Goal: Task Accomplishment & Management: Manage account settings

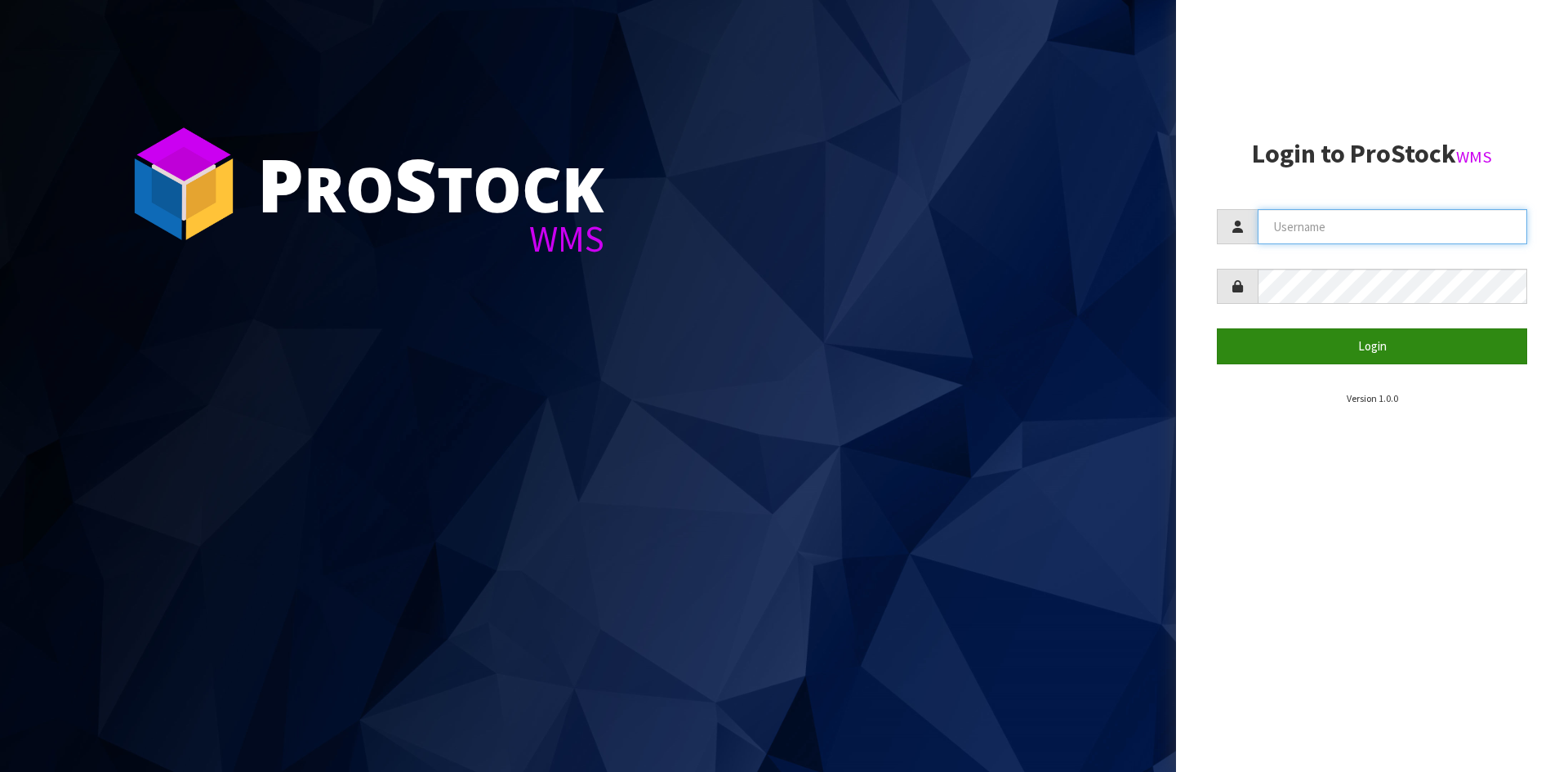
type input "YOURREFORMER"
click at [1342, 345] on button "Login" at bounding box center [1371, 346] width 310 height 35
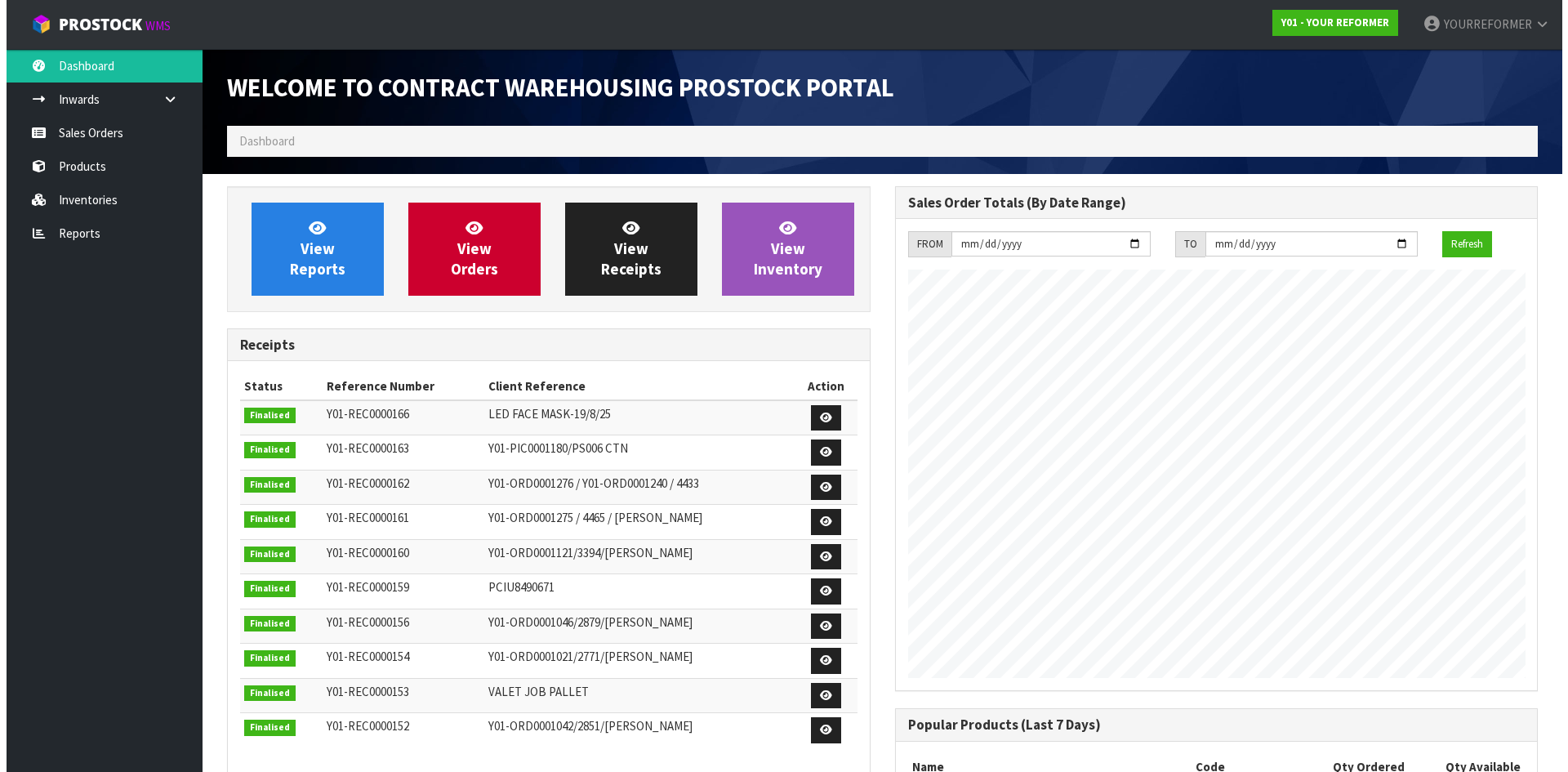
scroll to position [905, 667]
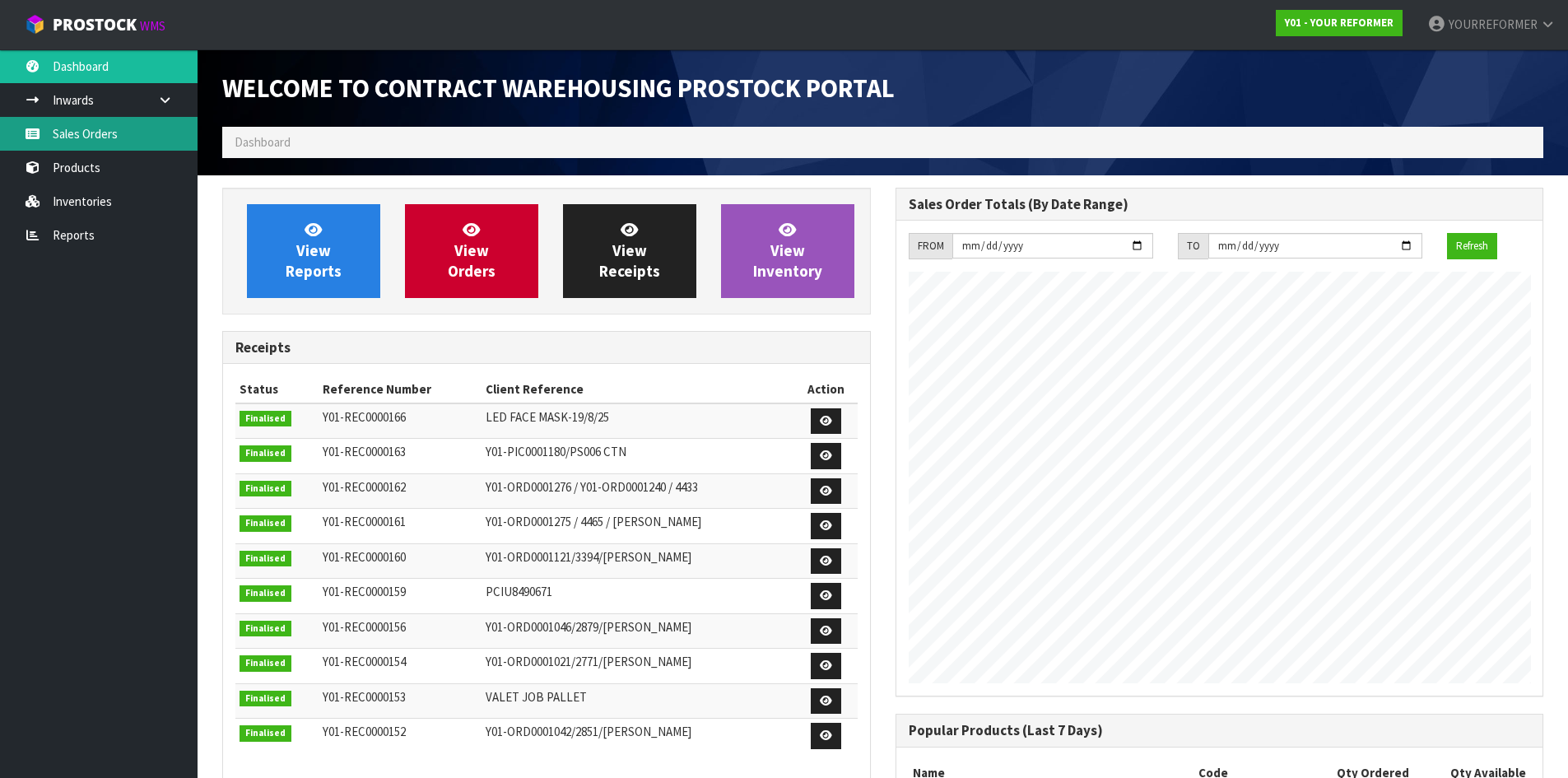
drag, startPoint x: 77, startPoint y: 121, endPoint x: 91, endPoint y: 126, distance: 14.9
click at [77, 121] on link "Sales Orders" at bounding box center [98, 133] width 198 height 34
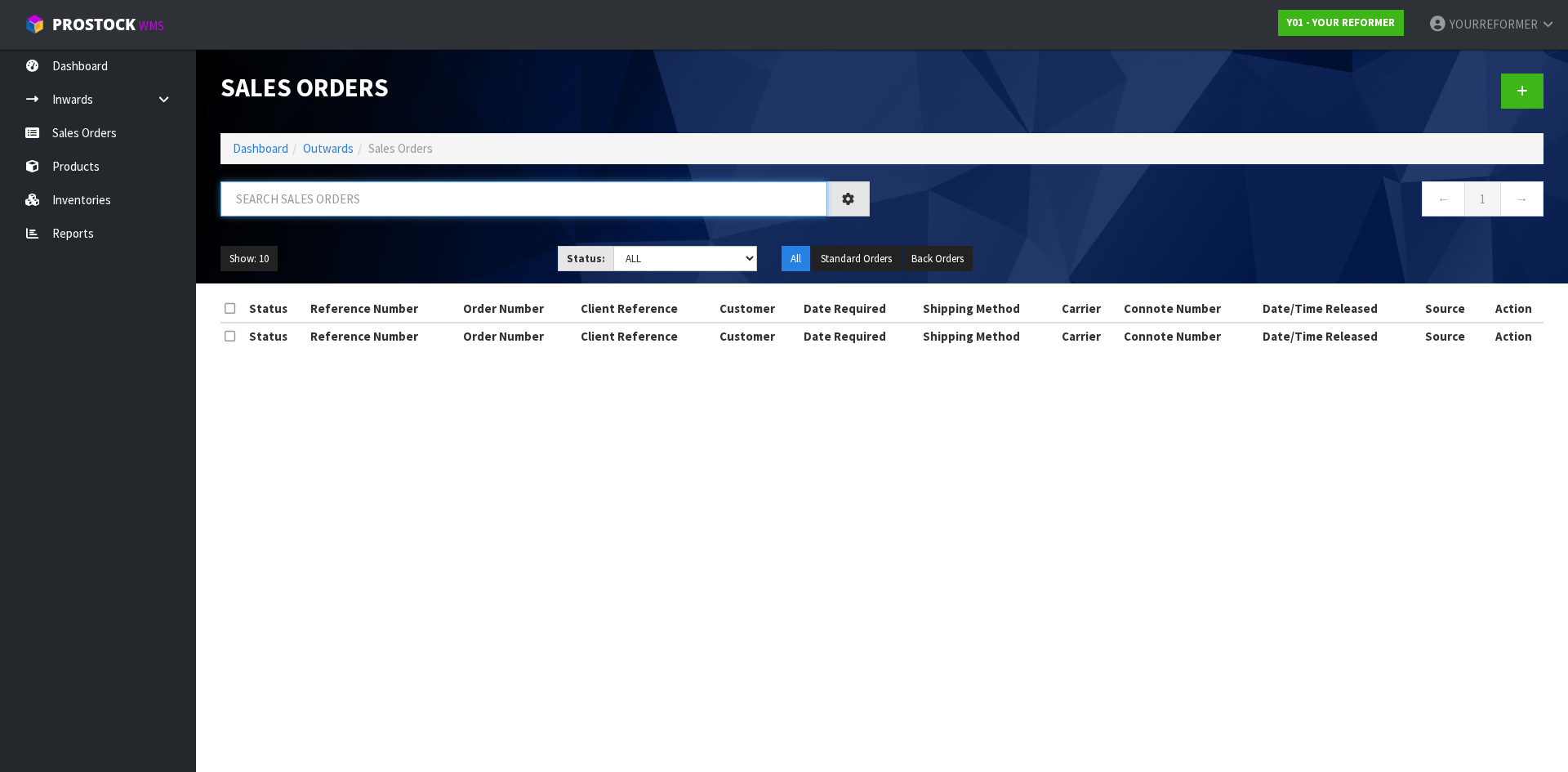
click at [306, 204] on input "text" at bounding box center [524, 199] width 607 height 35
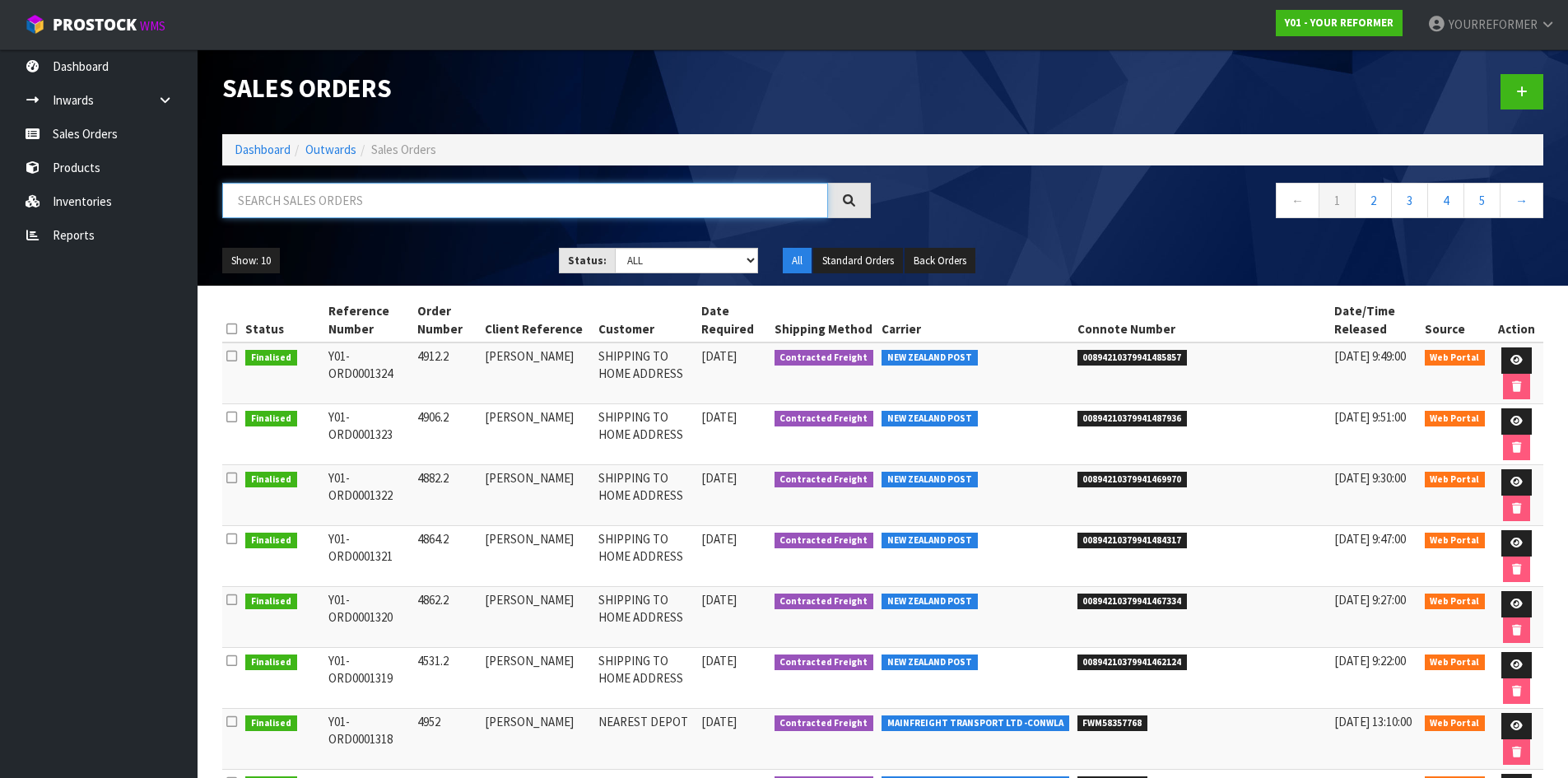
paste input "Y01-ORD0001299"
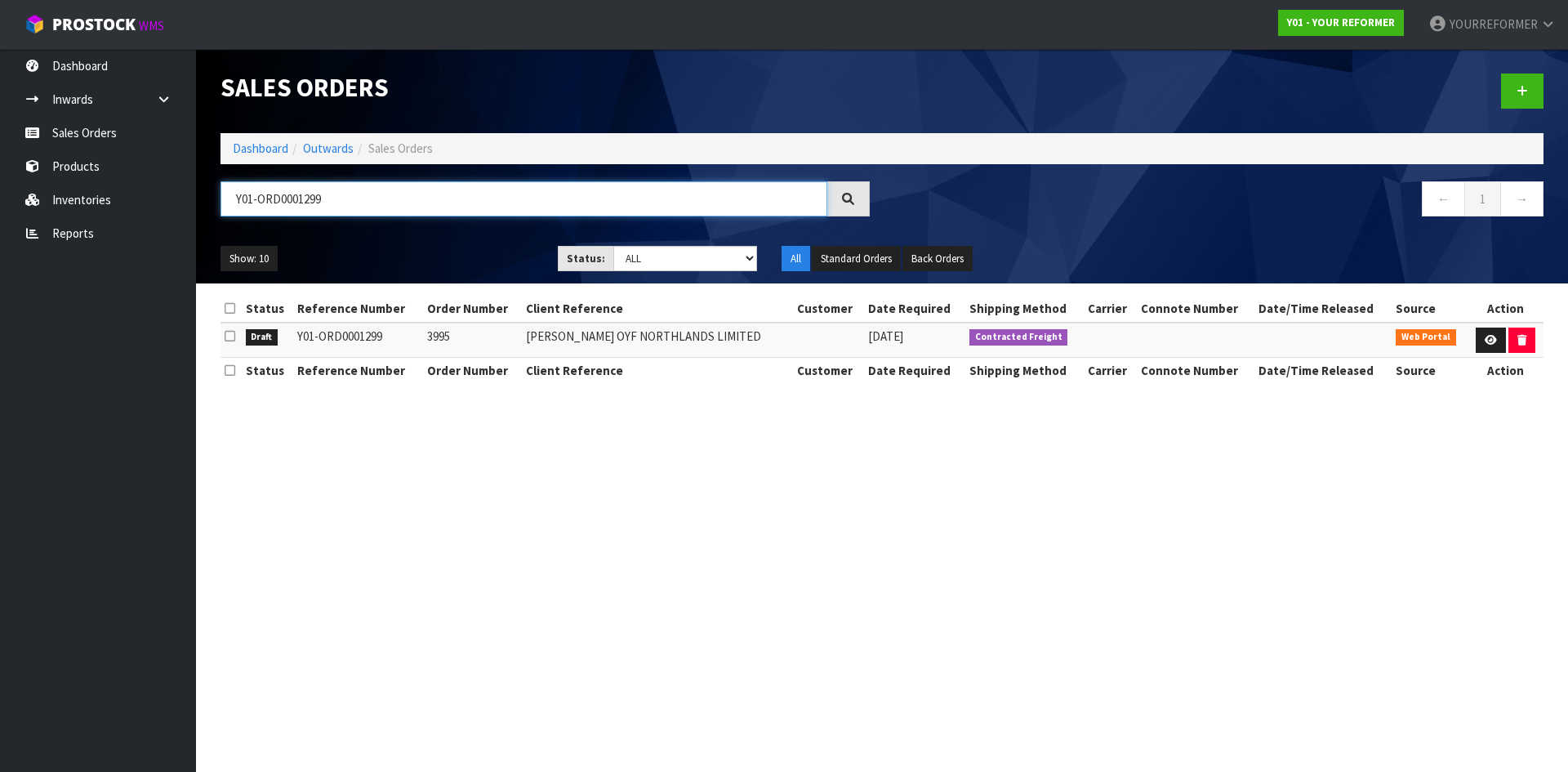
type input "Y01-ORD0001299"
click at [1470, 332] on td at bounding box center [1505, 340] width 76 height 35
click at [1488, 348] on link at bounding box center [1490, 340] width 30 height 26
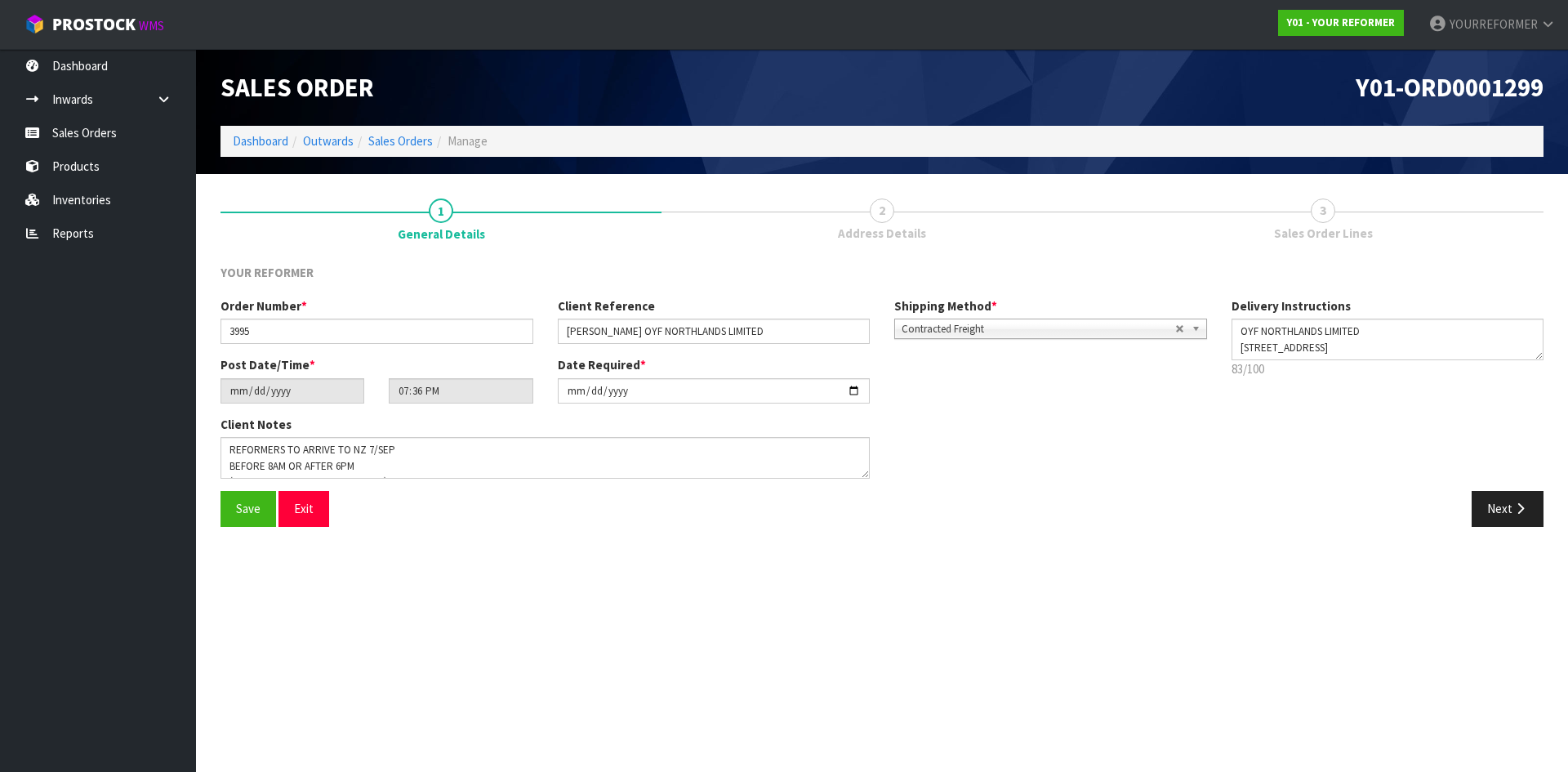
click at [1408, 218] on link "3 Sales Order Lines" at bounding box center [1323, 218] width 441 height 65
click at [45, 123] on link "Sales Orders" at bounding box center [98, 132] width 196 height 34
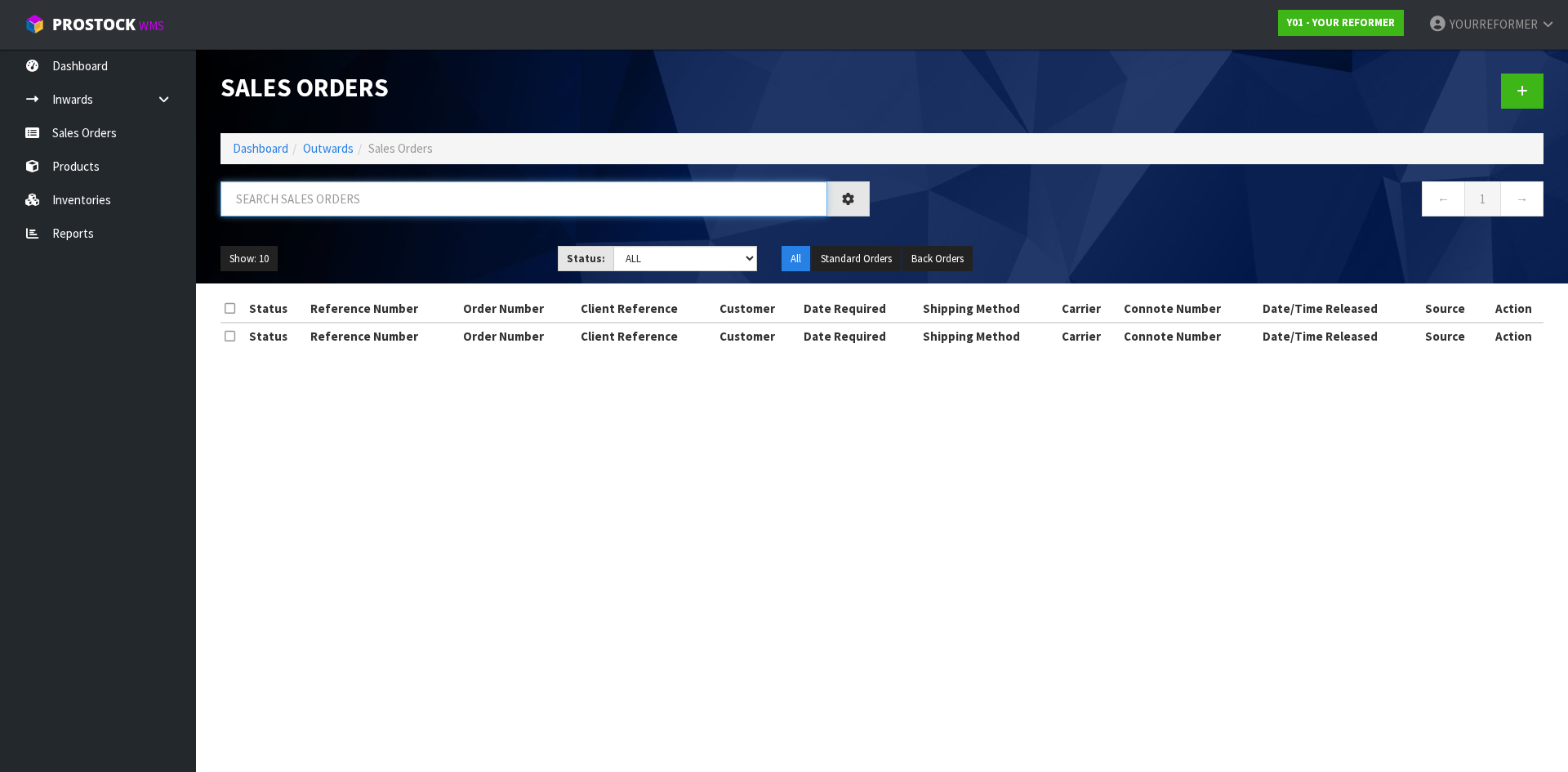
click at [377, 199] on input "text" at bounding box center [524, 199] width 607 height 35
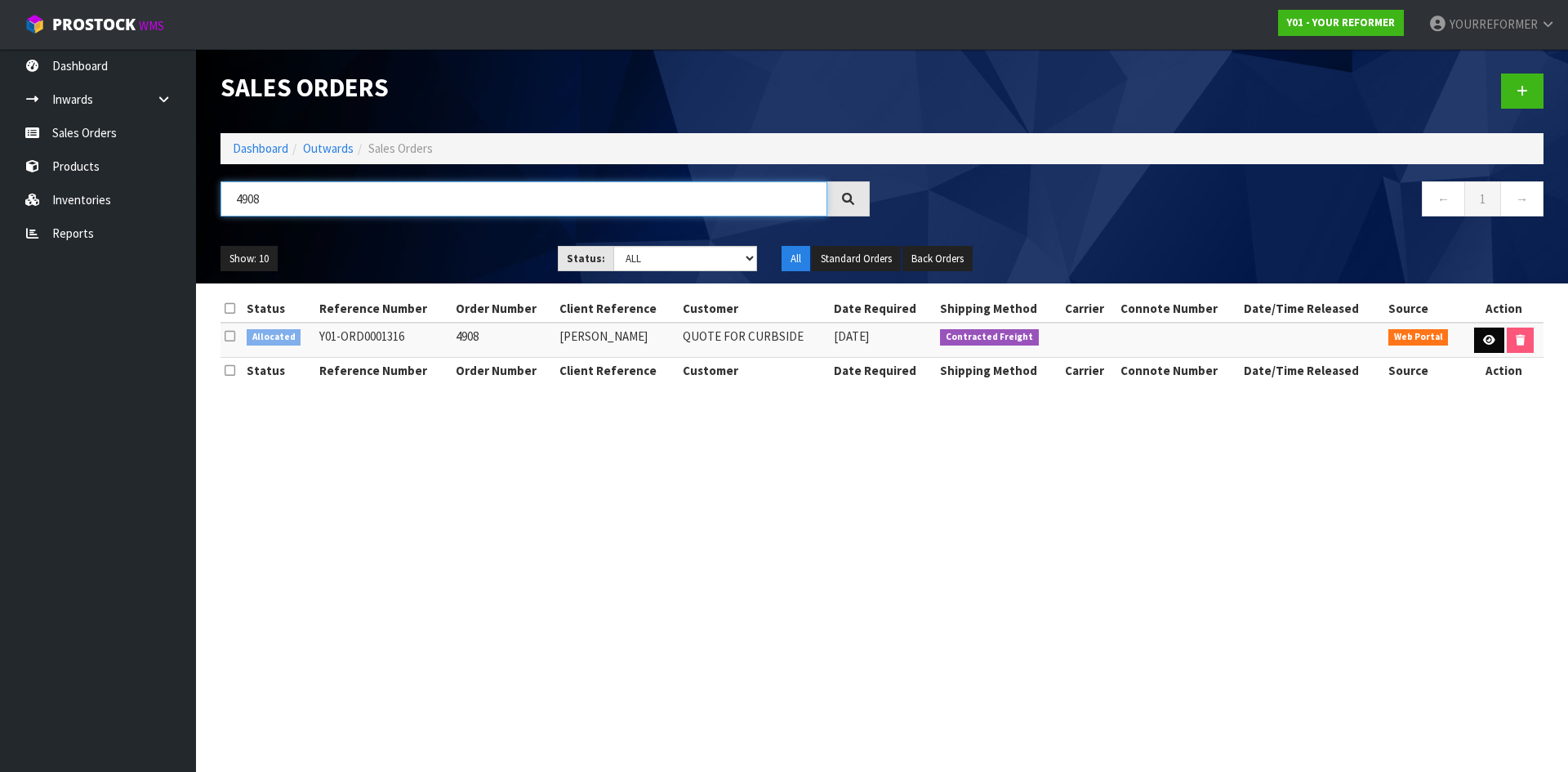
type input "4908"
click at [1474, 340] on link at bounding box center [1488, 340] width 30 height 26
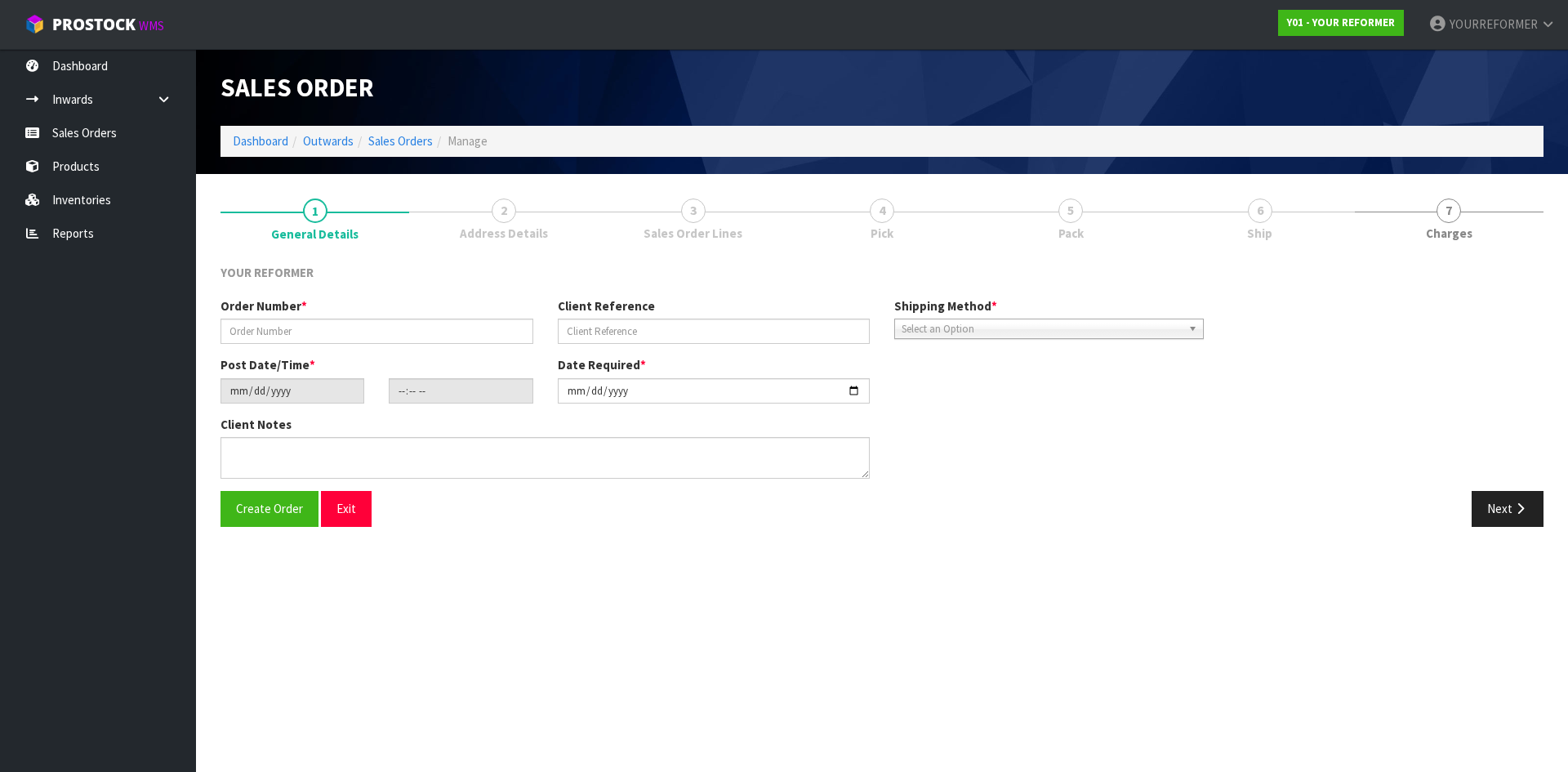
type input "4908"
type input "[PERSON_NAME]"
type input "[DATE]"
type input "11:22:00.000"
type input "[DATE]"
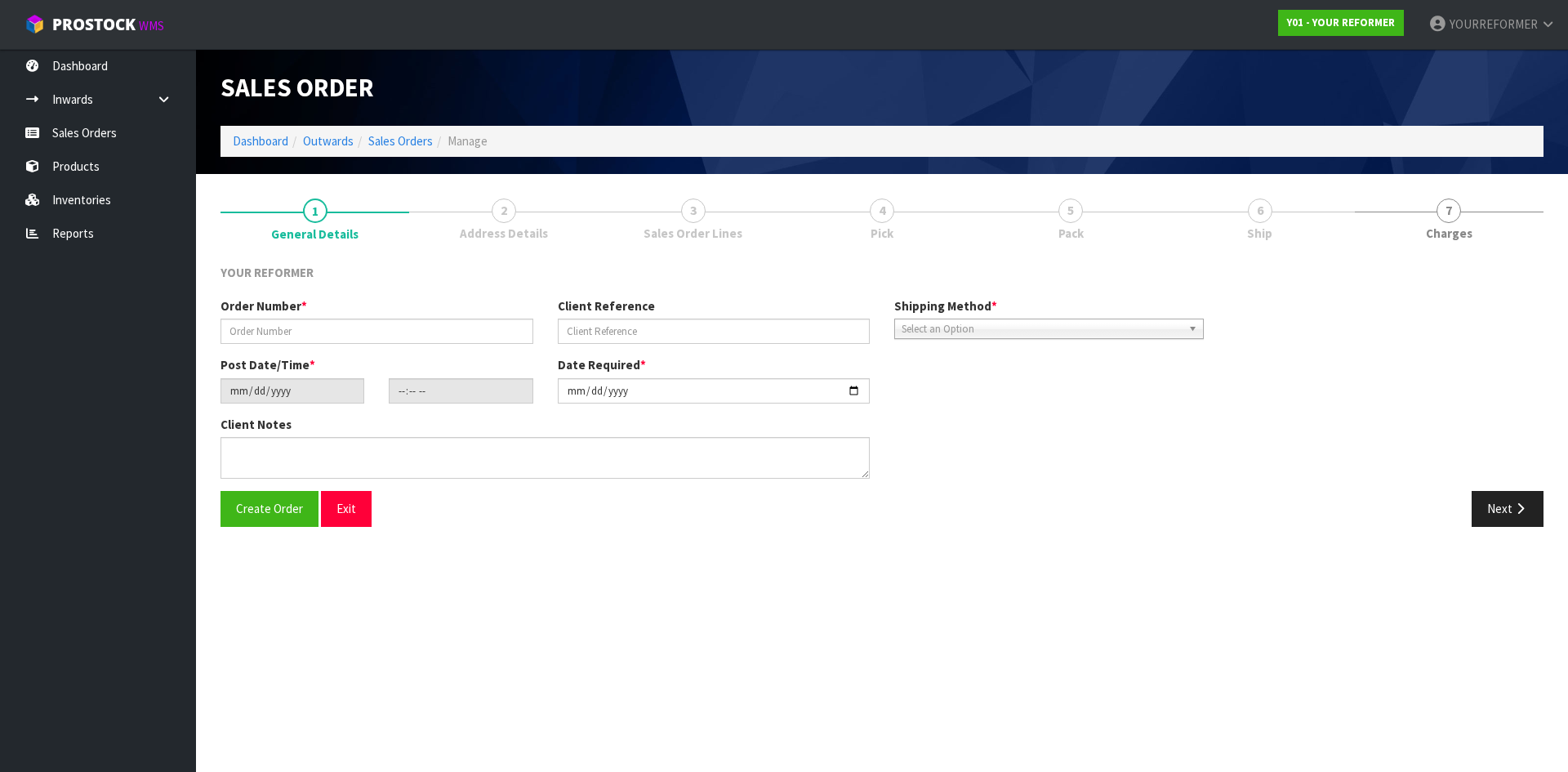
type textarea "[STREET_ADDRESS] [PHONE_NUMBER]"
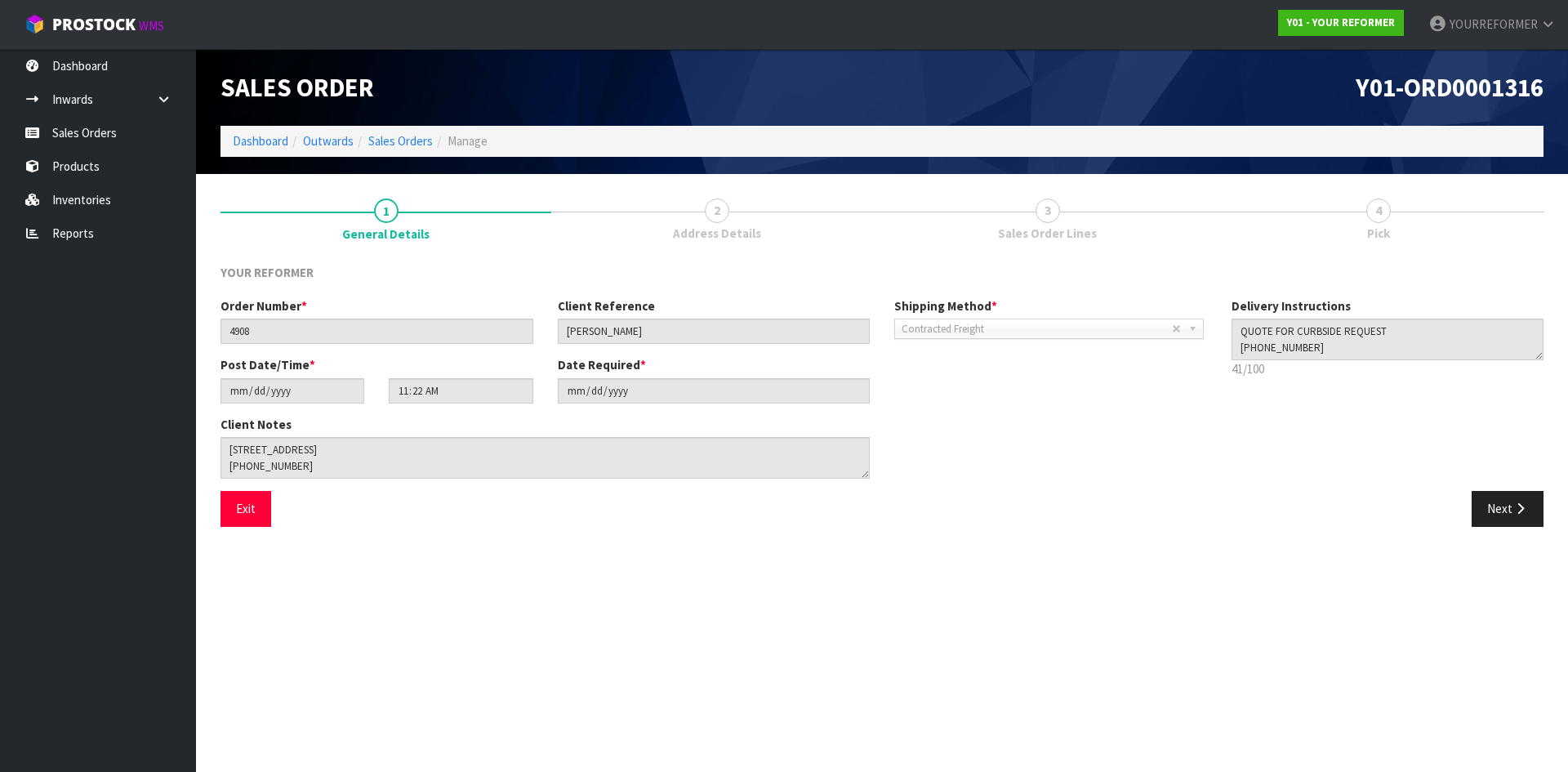
click at [1375, 235] on span "Pick" at bounding box center [1379, 233] width 23 height 17
click at [759, 225] on link "2 Address Details" at bounding box center [716, 218] width 330 height 65
